Goal: Task Accomplishment & Management: Use online tool/utility

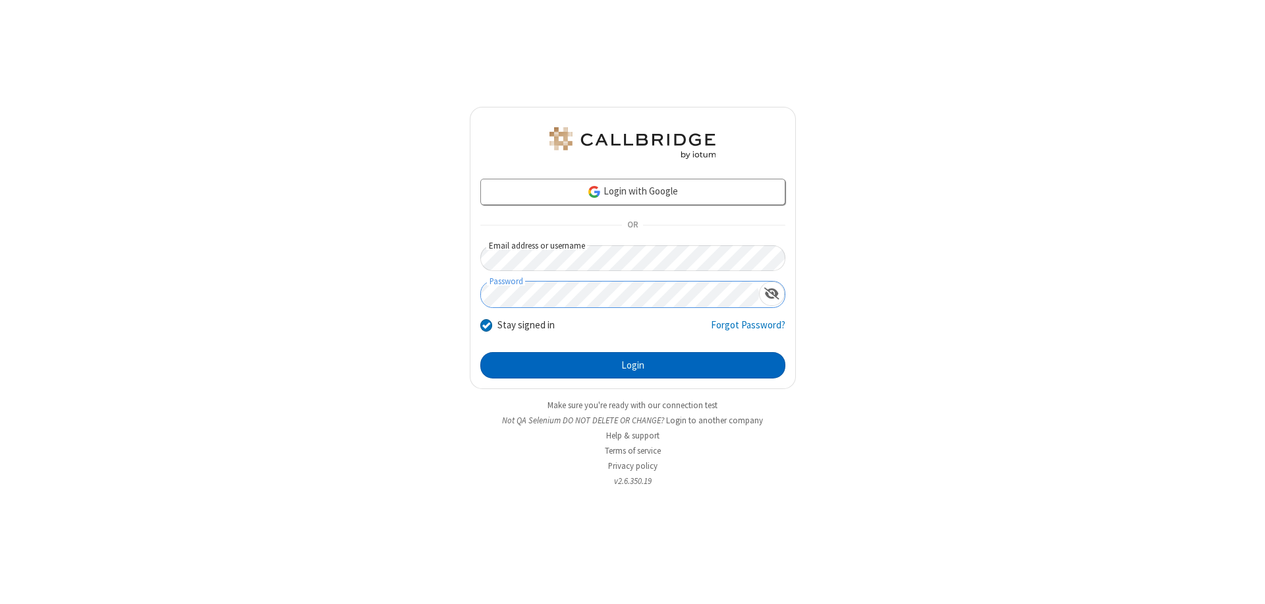
click at [633, 365] on button "Login" at bounding box center [632, 365] width 305 height 26
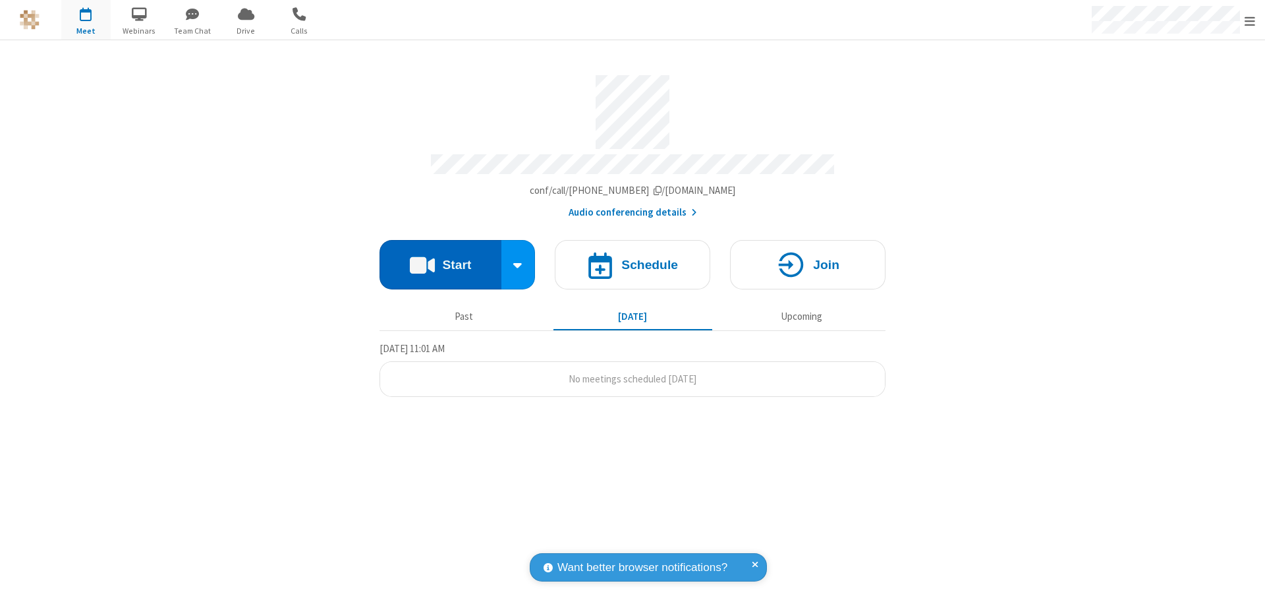
click at [440, 258] on button "Start" at bounding box center [441, 264] width 122 height 49
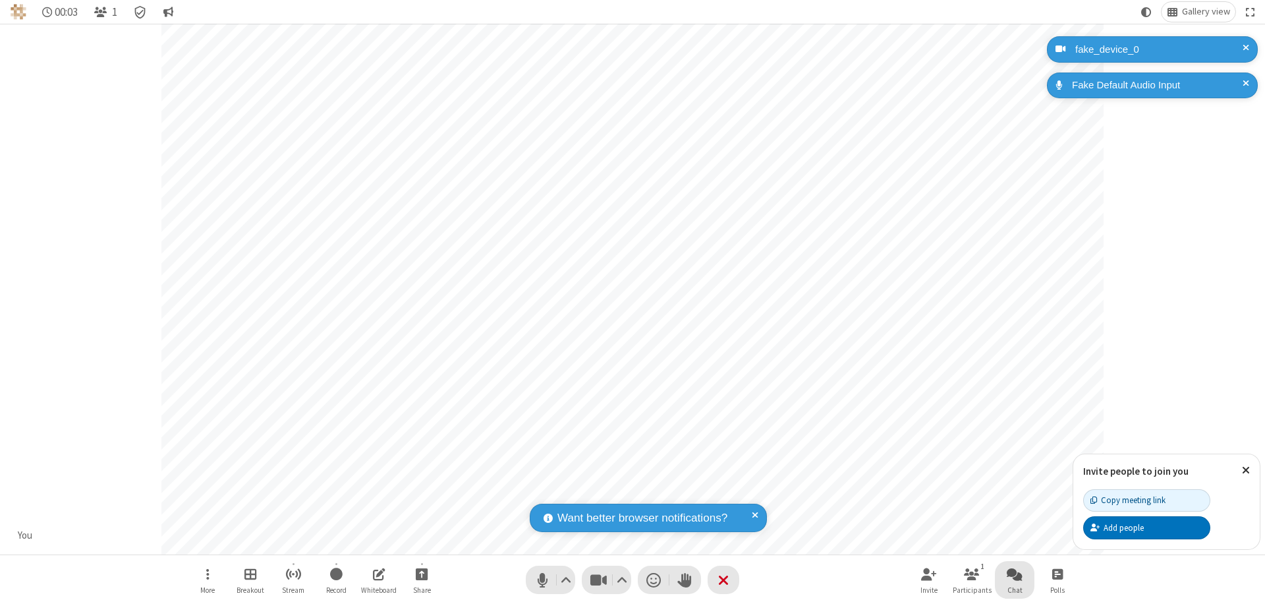
click at [1015, 573] on span "Open chat" at bounding box center [1015, 573] width 16 height 16
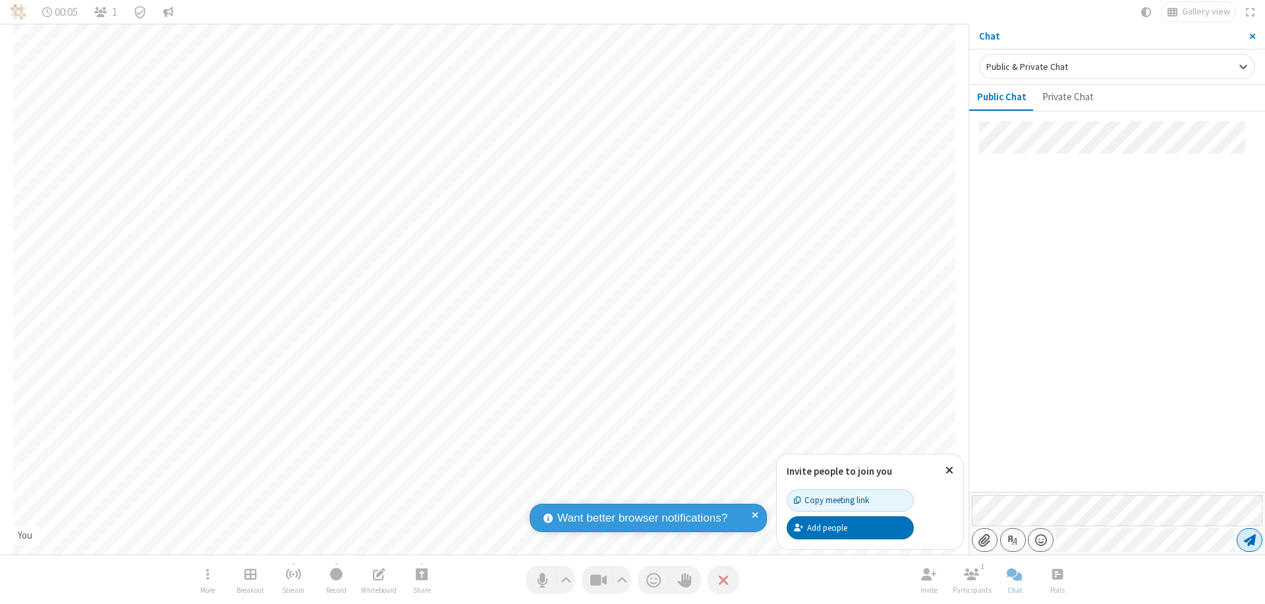
click at [1249, 540] on span "Send message" at bounding box center [1250, 539] width 12 height 13
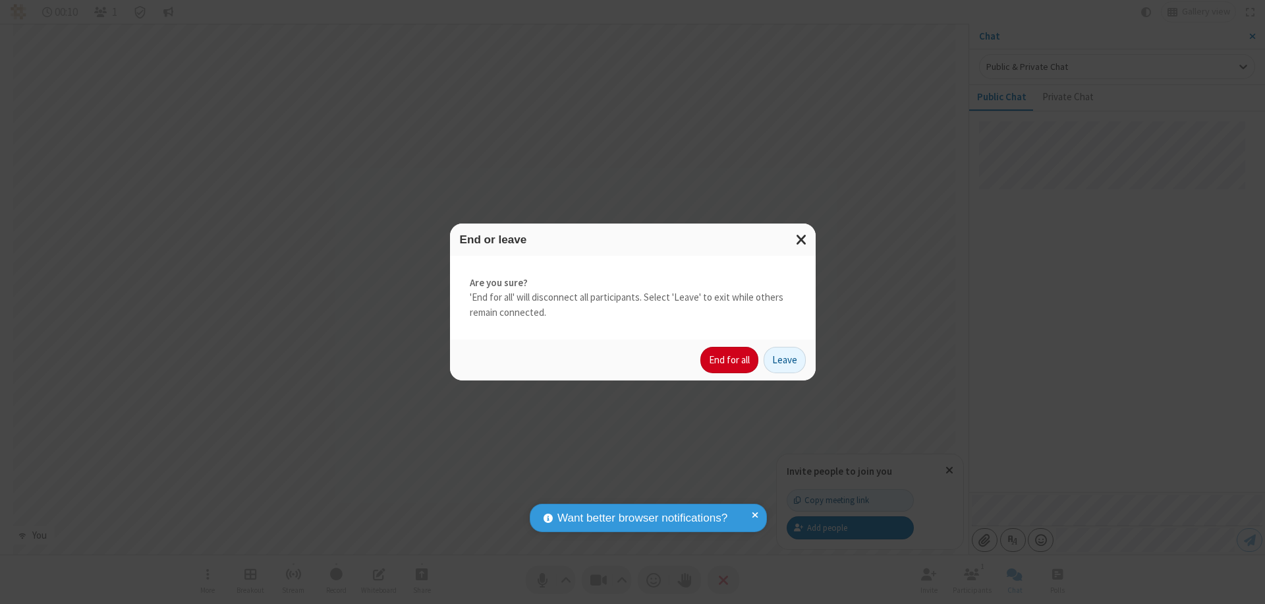
click at [730, 360] on button "End for all" at bounding box center [729, 360] width 58 height 26
